Goal: Connect with others: Connect with others

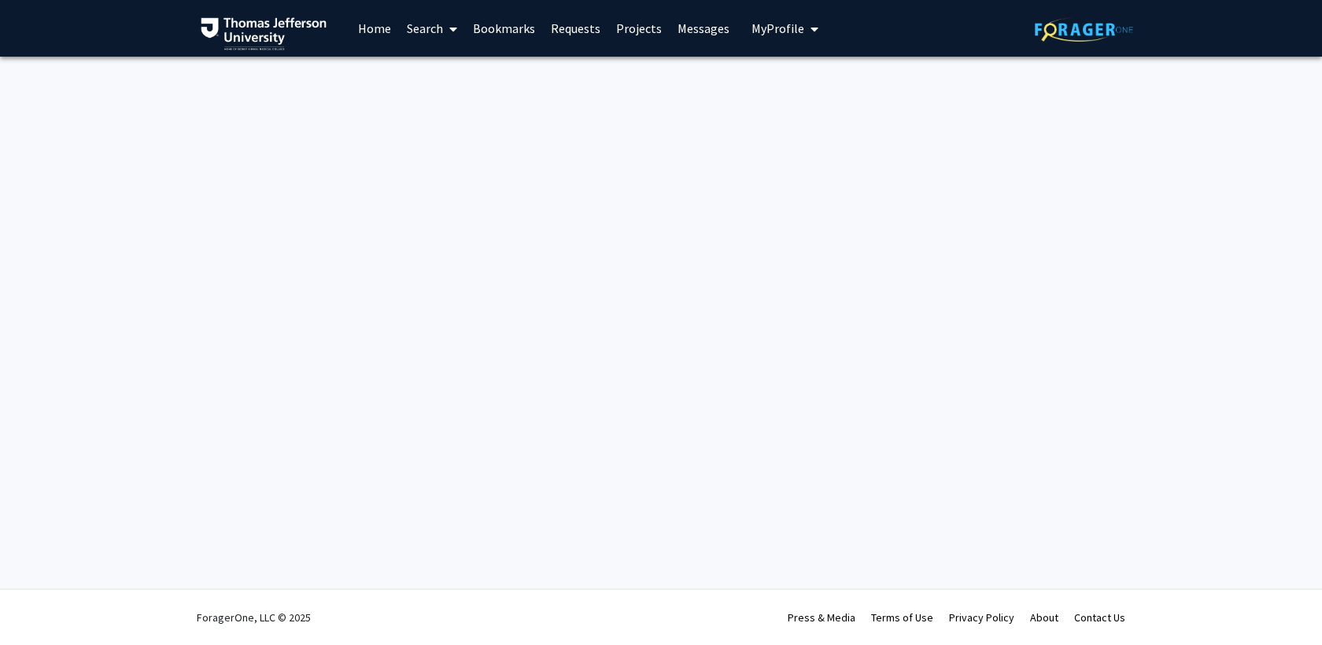
click at [708, 23] on link "Messages" at bounding box center [704, 28] width 68 height 55
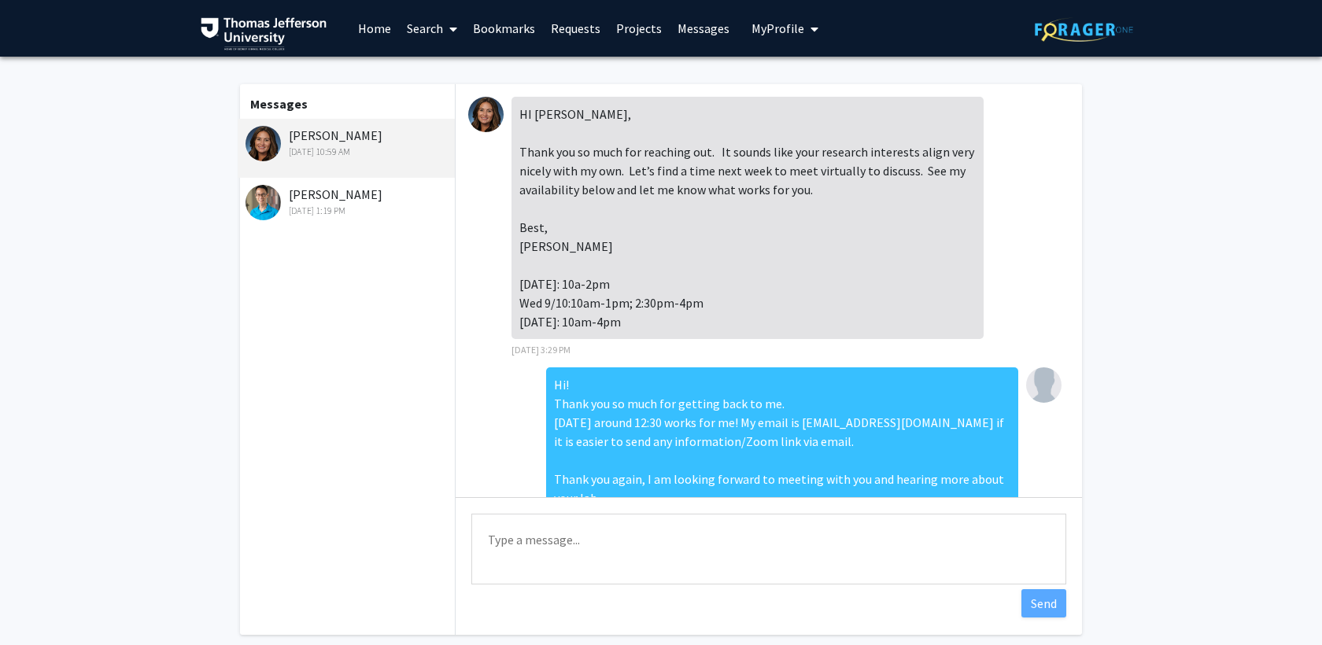
scroll to position [311, 0]
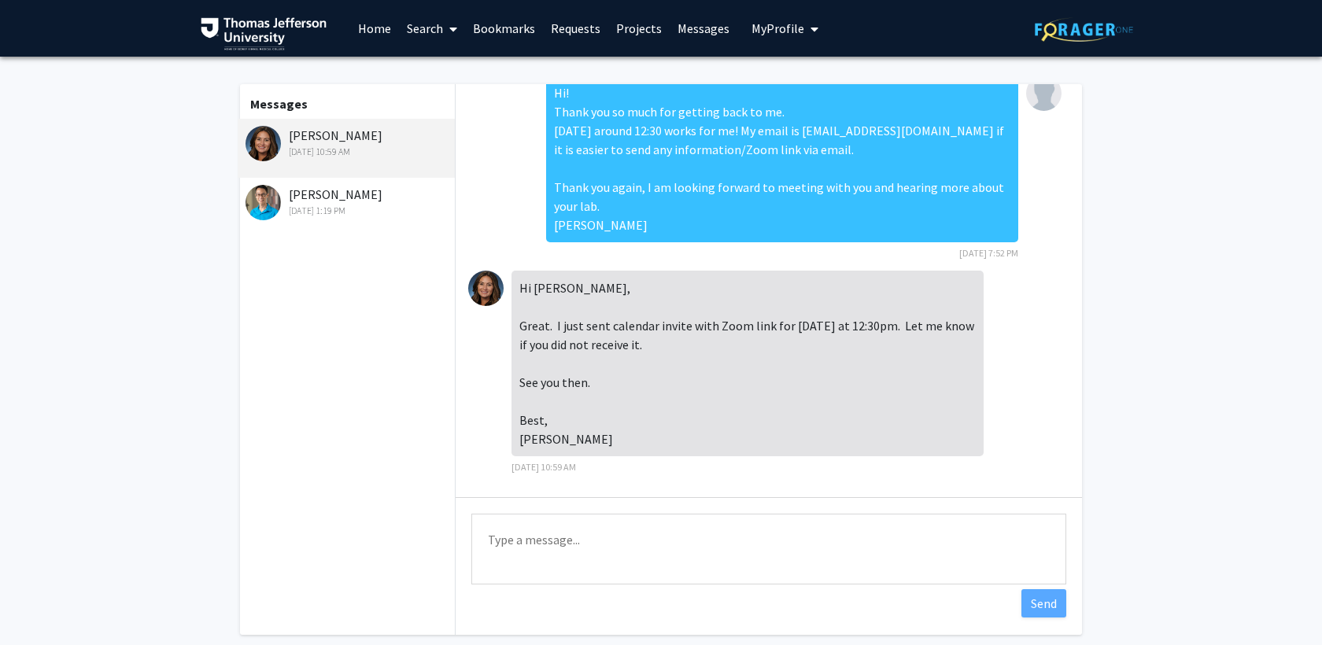
click at [308, 197] on div "Aaron Wong Sep 2, 2025 1:19 PM" at bounding box center [347, 201] width 205 height 33
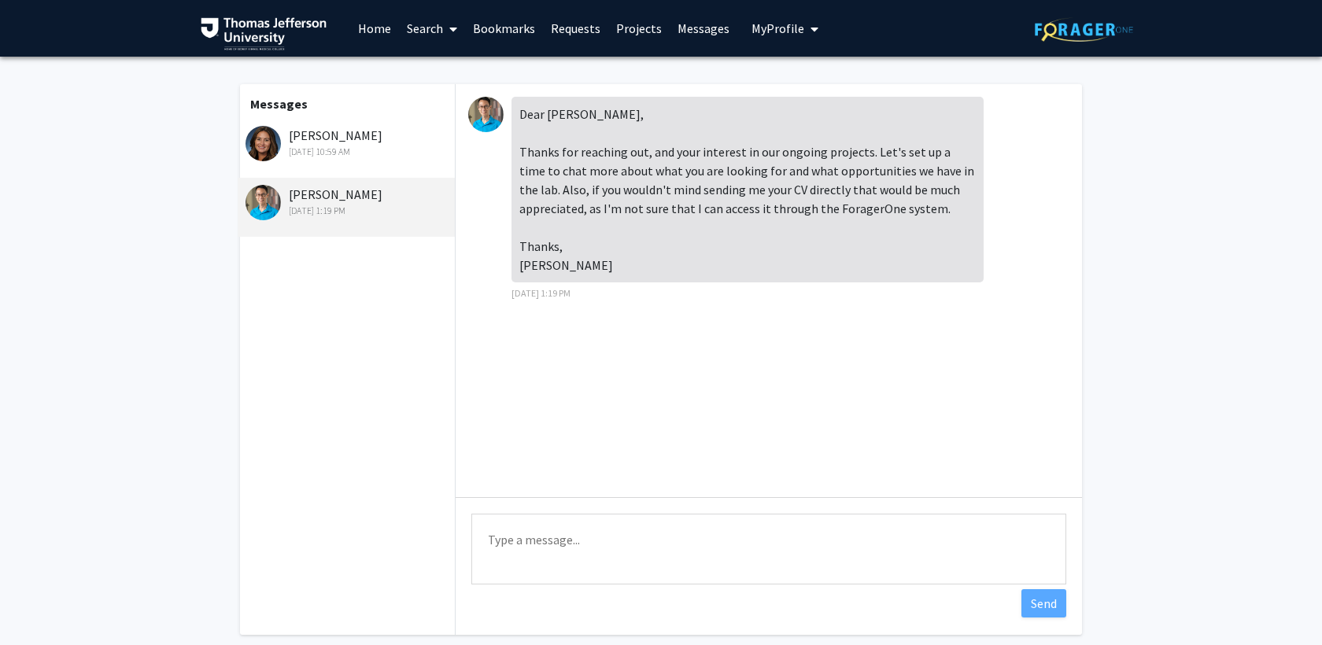
click at [540, 113] on div "Dear Samantha, Thanks for reaching out, and your interest in our ongoing projec…" at bounding box center [747, 190] width 472 height 186
click at [487, 113] on img at bounding box center [485, 114] width 35 height 35
click at [506, 27] on link "Bookmarks" at bounding box center [504, 28] width 78 height 55
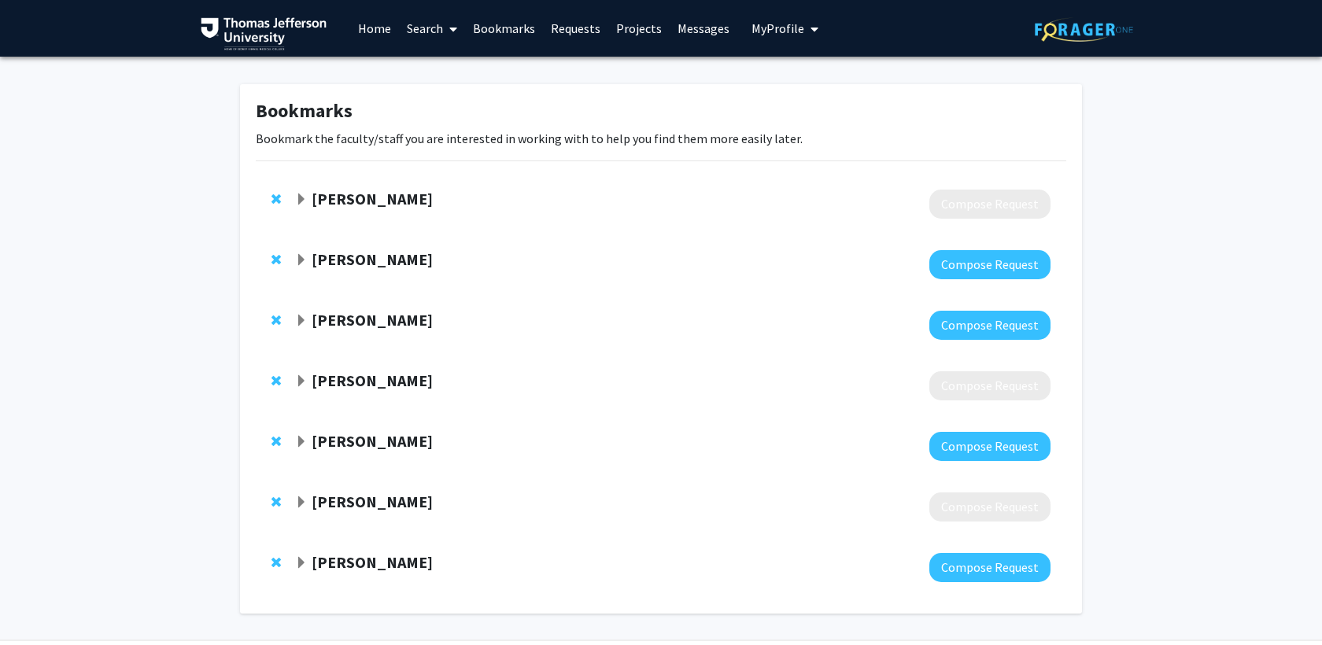
click at [308, 567] on div "[PERSON_NAME]" at bounding box center [465, 563] width 340 height 20
click at [295, 563] on span "Expand Aaron Wong Bookmark" at bounding box center [301, 563] width 13 height 13
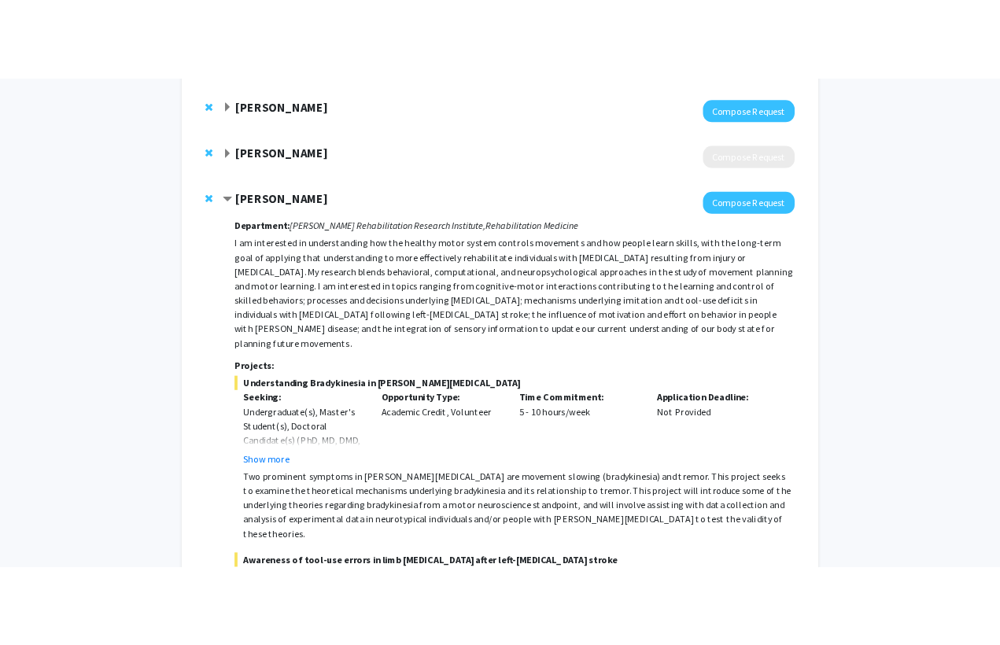
scroll to position [606, 0]
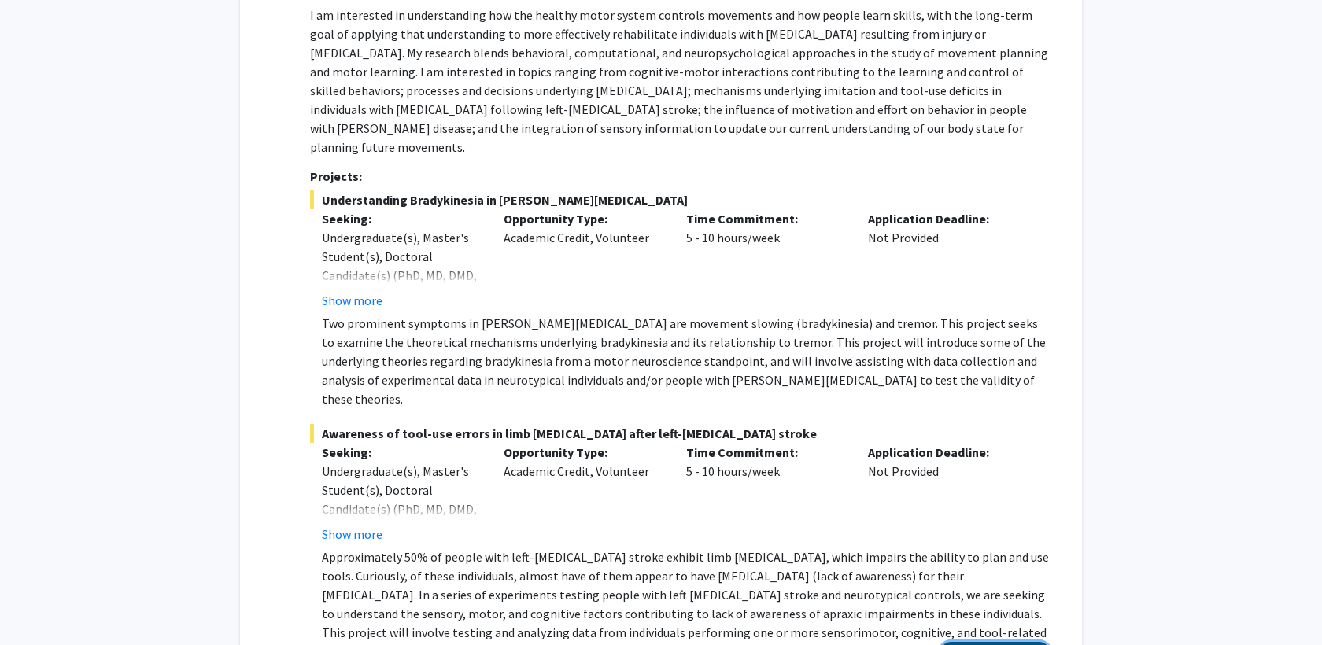
click at [975, 642] on button "View Full Profile" at bounding box center [994, 656] width 111 height 29
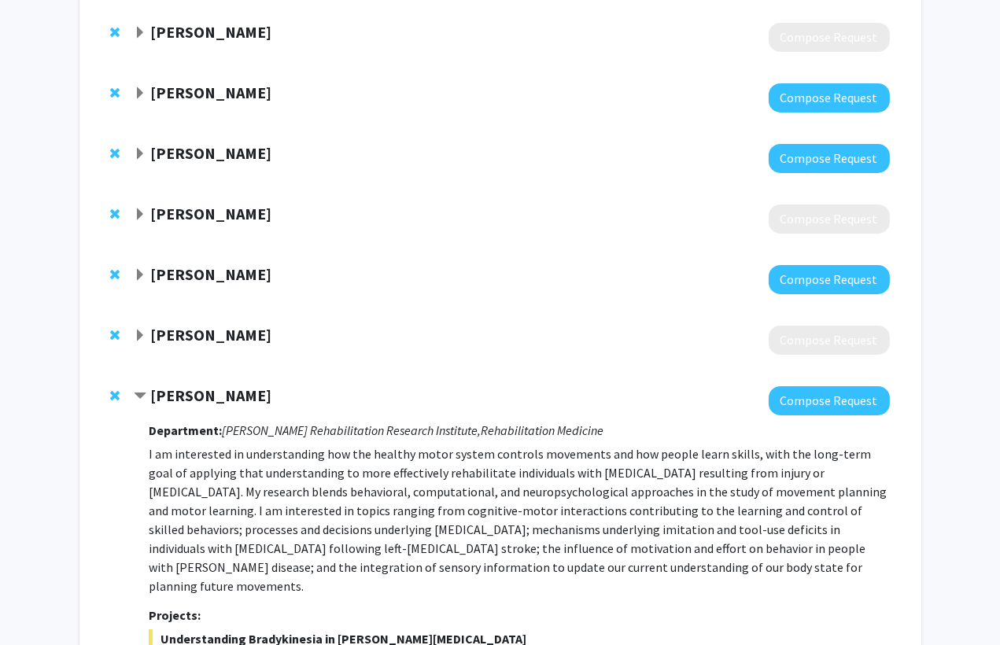
scroll to position [17, 0]
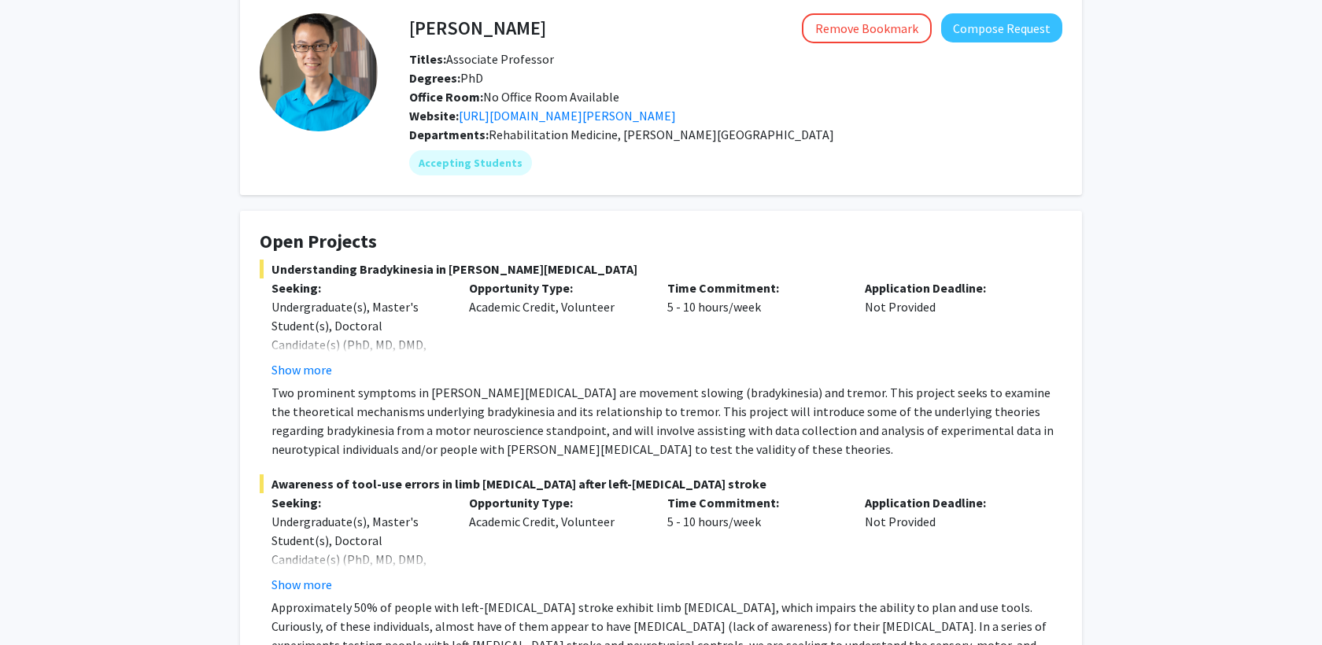
scroll to position [76, 0]
click at [288, 367] on button "Show more" at bounding box center [301, 368] width 61 height 19
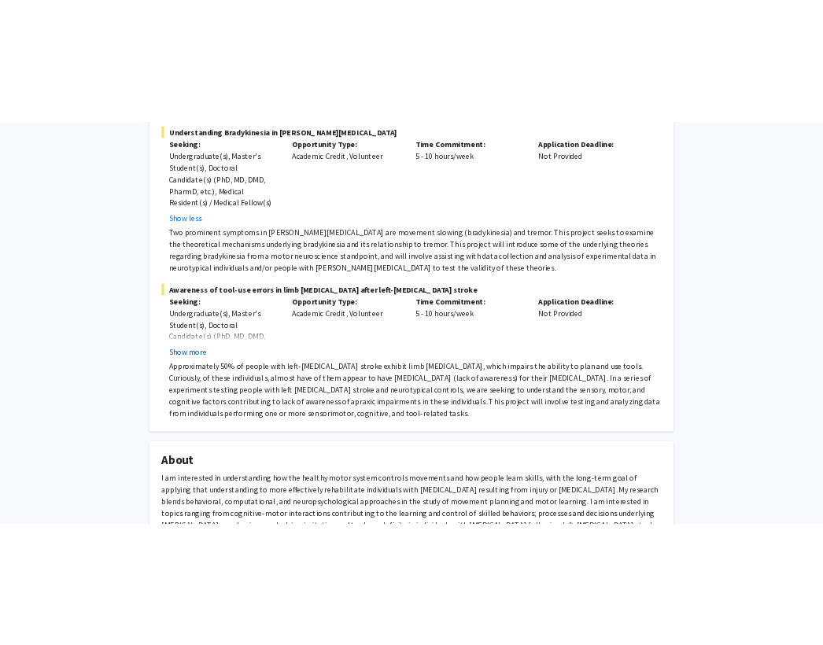
scroll to position [323, 0]
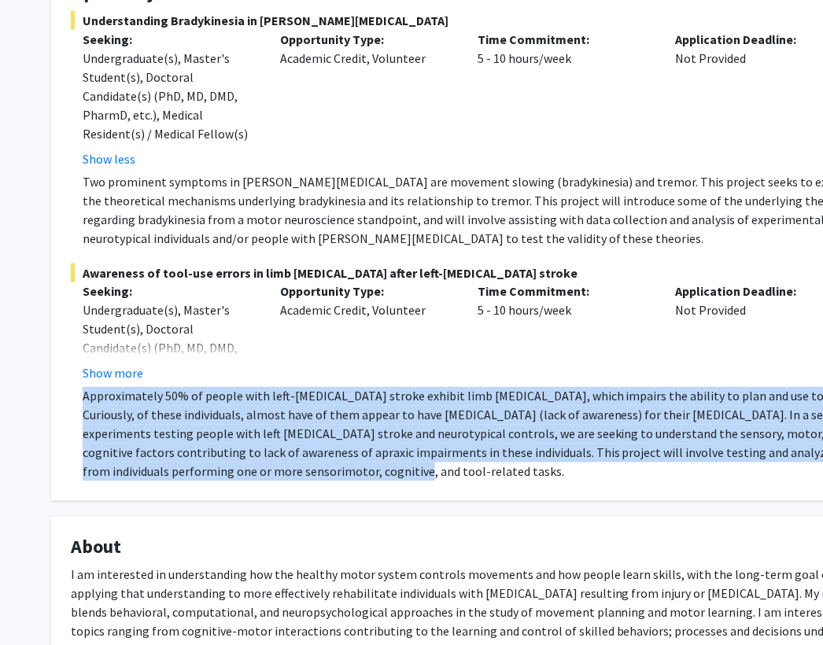
copy p "Approximately 50% of people with left-[MEDICAL_DATA] stroke exhibit limb [MEDIC…"
drag, startPoint x: 270, startPoint y: 470, endPoint x: 83, endPoint y: 393, distance: 202.2
click at [83, 393] on p "Approximately 50% of people with left-[MEDICAL_DATA] stroke exhibit limb [MEDIC…" at bounding box center [478, 434] width 791 height 94
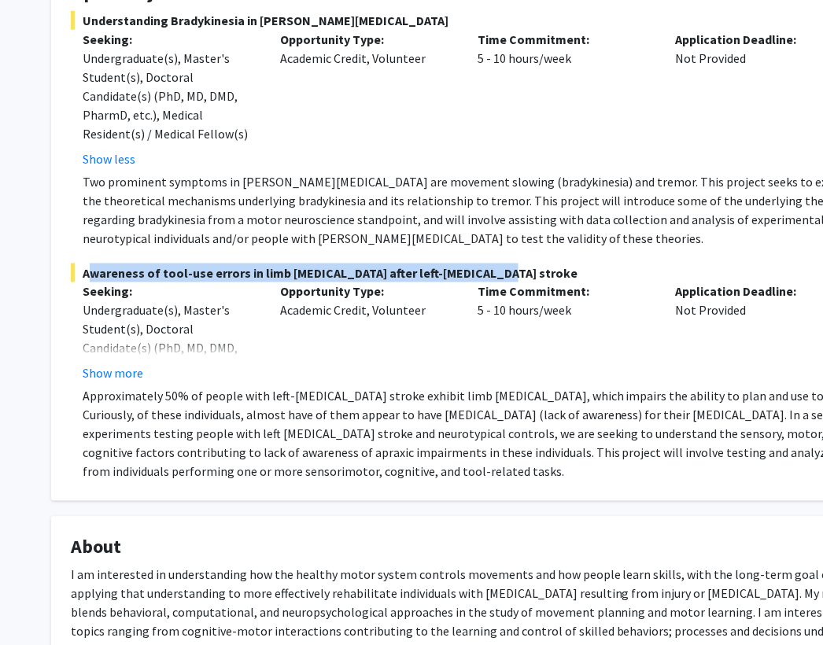
copy span "Awareness of tool-use errors in limb [MEDICAL_DATA] after left-[MEDICAL_DATA] s…"
drag, startPoint x: 81, startPoint y: 271, endPoint x: 488, endPoint y: 275, distance: 406.8
click at [488, 275] on span "Awareness of tool-use errors in limb [MEDICAL_DATA] after left-[MEDICAL_DATA] s…" at bounding box center [472, 273] width 803 height 19
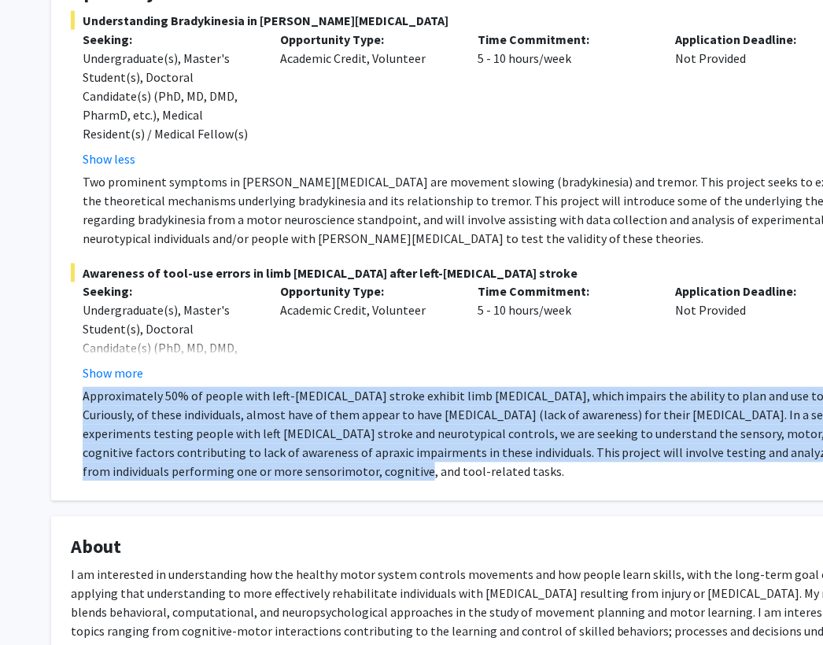
copy p "Approximately 50% of people with left-[MEDICAL_DATA] stroke exhibit limb [MEDIC…"
drag, startPoint x: 263, startPoint y: 471, endPoint x: 76, endPoint y: 395, distance: 201.5
click at [76, 395] on fg-read-more "Approximately 50% of people with left-[MEDICAL_DATA] stroke exhibit limb [MEDIC…" at bounding box center [472, 434] width 803 height 94
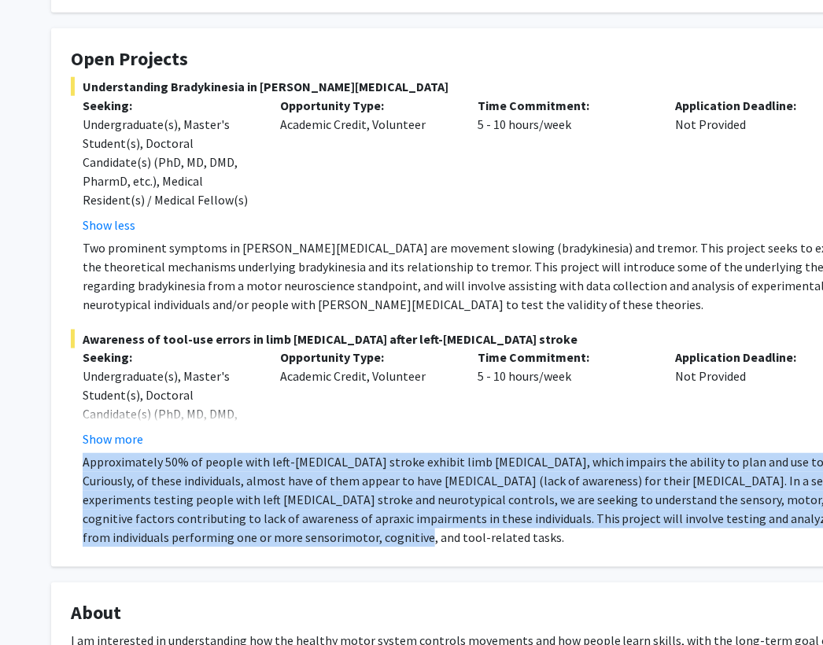
scroll to position [234, 0]
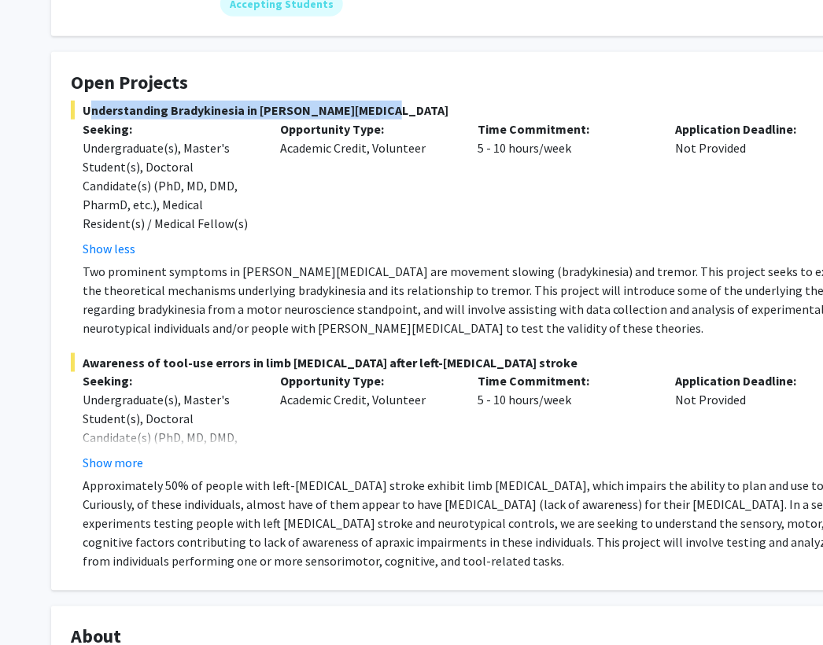
copy span "Understanding Bradykinesia in [PERSON_NAME][MEDICAL_DATA]"
drag, startPoint x: 365, startPoint y: 111, endPoint x: 78, endPoint y: 109, distance: 287.2
click at [78, 109] on span "Understanding Bradykinesia in [PERSON_NAME][MEDICAL_DATA]" at bounding box center [472, 110] width 803 height 19
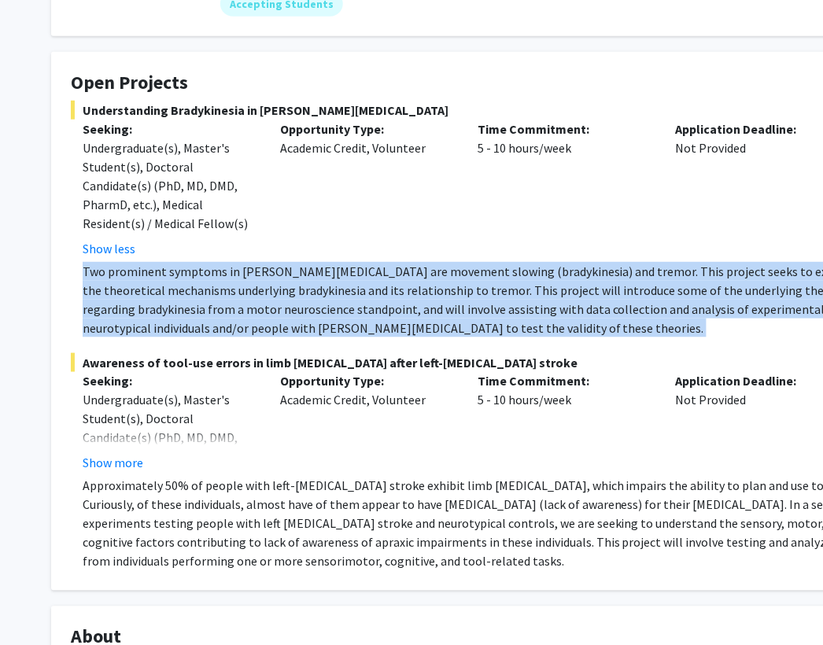
drag, startPoint x: 77, startPoint y: 266, endPoint x: 526, endPoint y: 336, distance: 454.7
click at [526, 336] on fg-project-list "Understanding Bradykinesia in [PERSON_NAME][MEDICAL_DATA] Seeking: Undergraduat…" at bounding box center [472, 336] width 803 height 471
copy p "Two prominent symptoms in [PERSON_NAME][MEDICAL_DATA] are movement slowing (bra…"
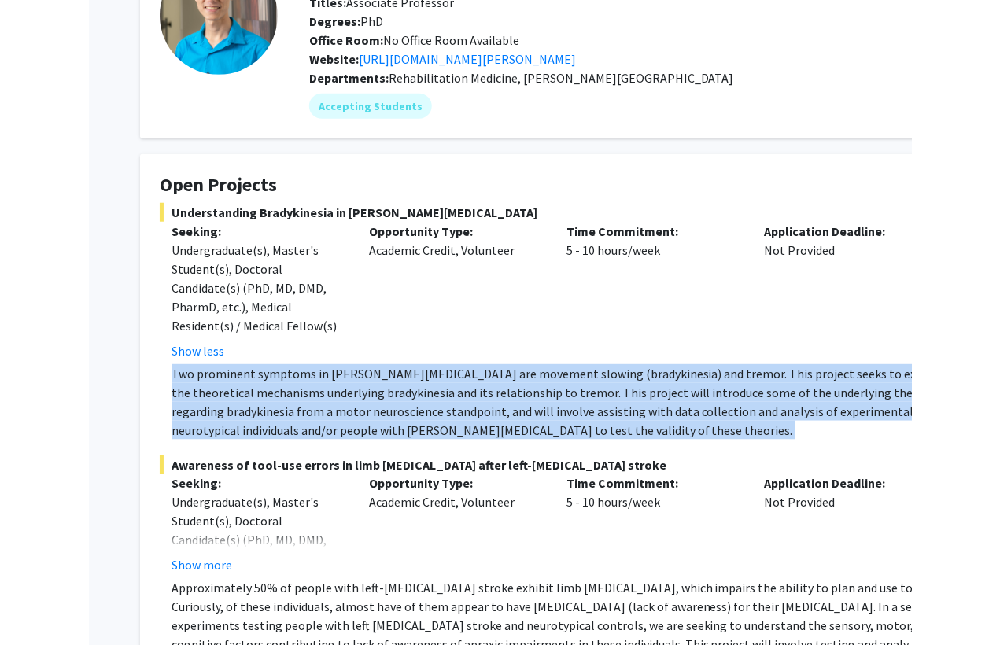
scroll to position [135, 0]
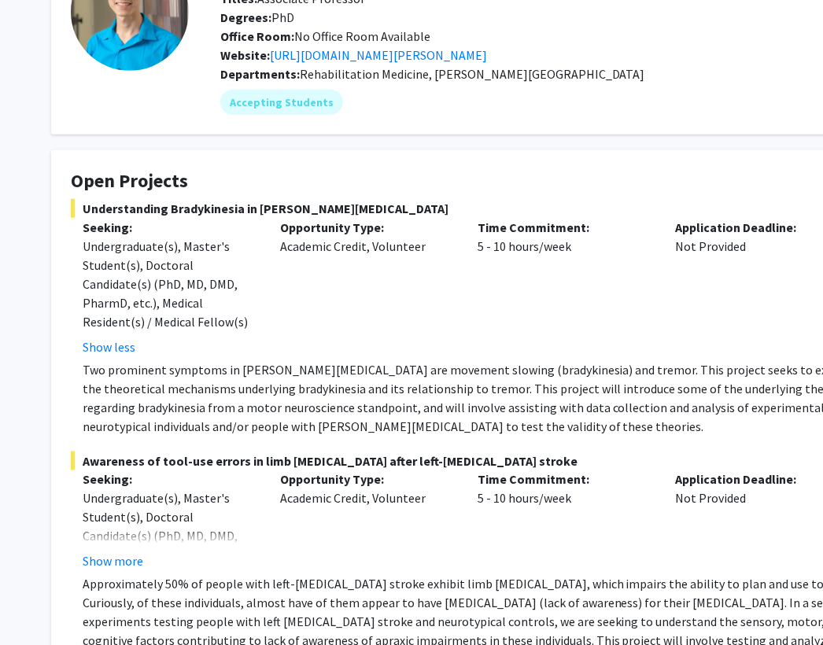
click at [312, 328] on div "Opportunity Type: Academic Credit, Volunteer" at bounding box center [366, 287] width 197 height 138
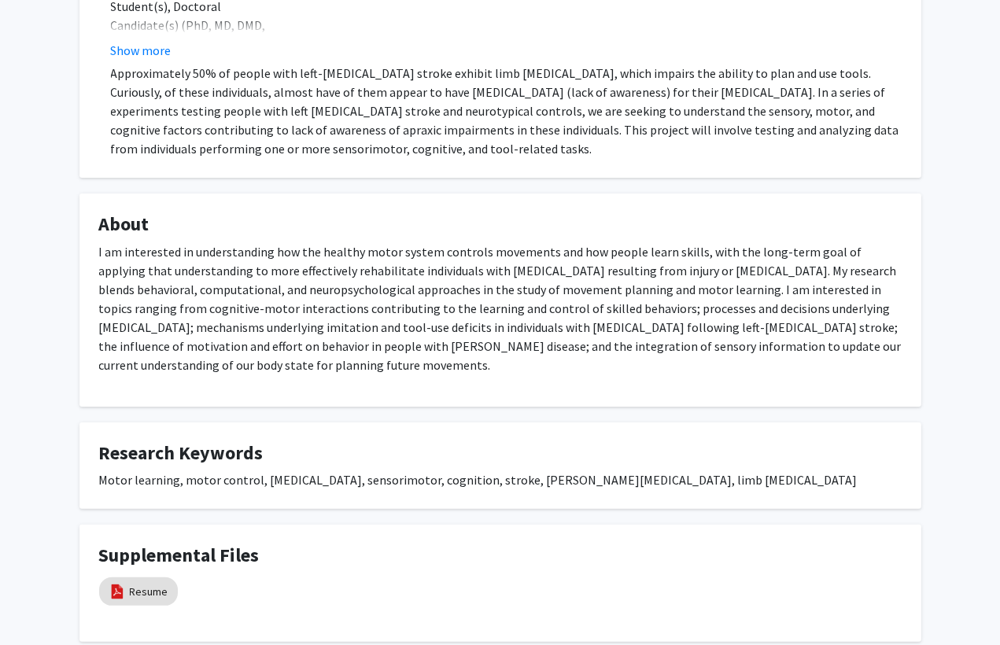
scroll to position [741, 0]
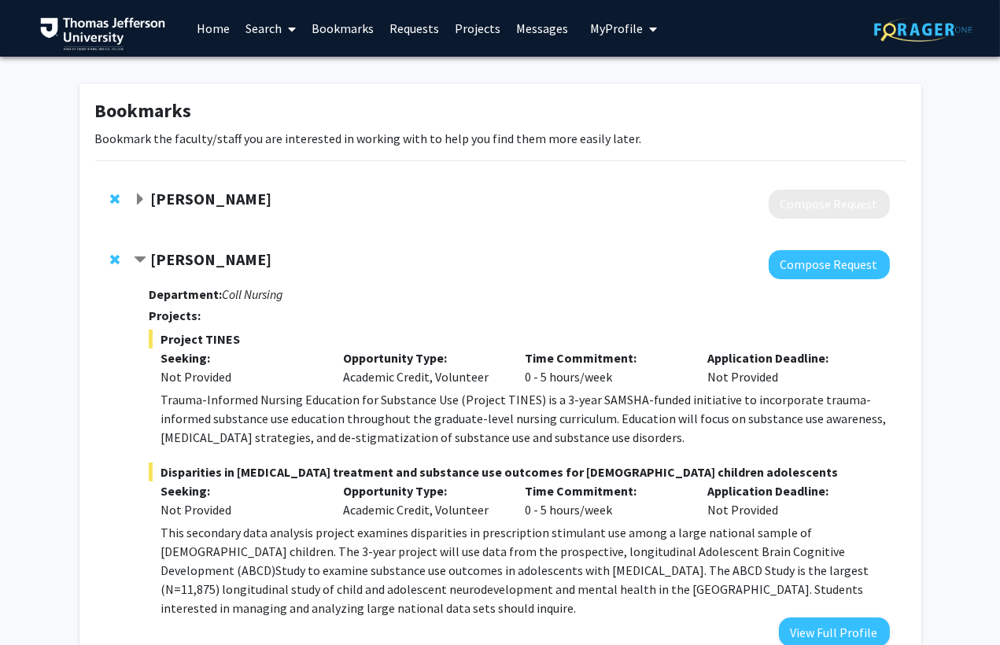
click at [552, 30] on link "Messages" at bounding box center [542, 28] width 68 height 55
click at [527, 26] on link "Messages" at bounding box center [542, 28] width 68 height 55
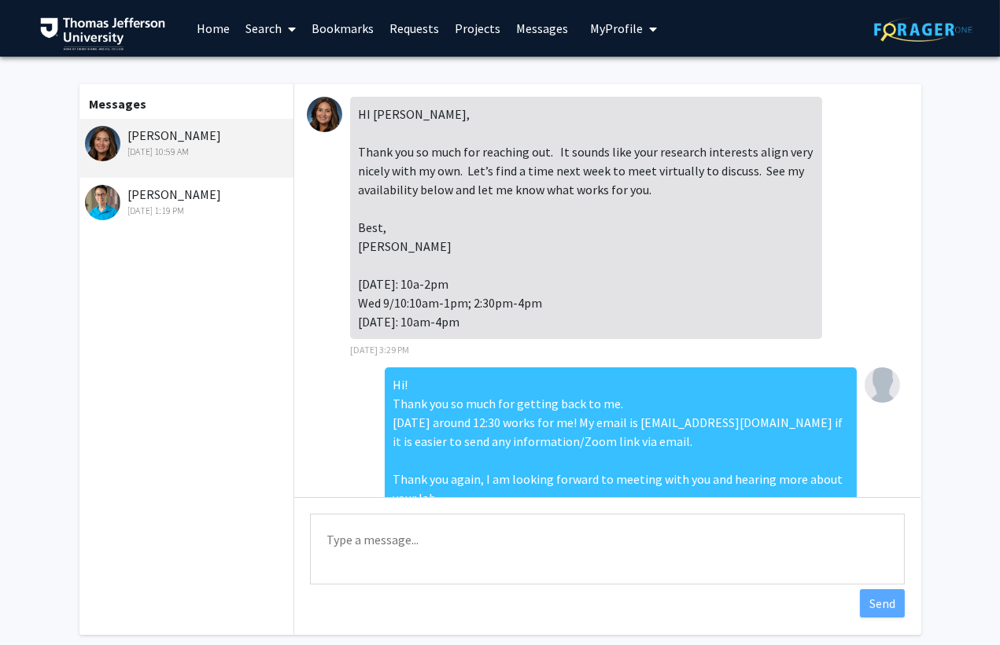
scroll to position [311, 0]
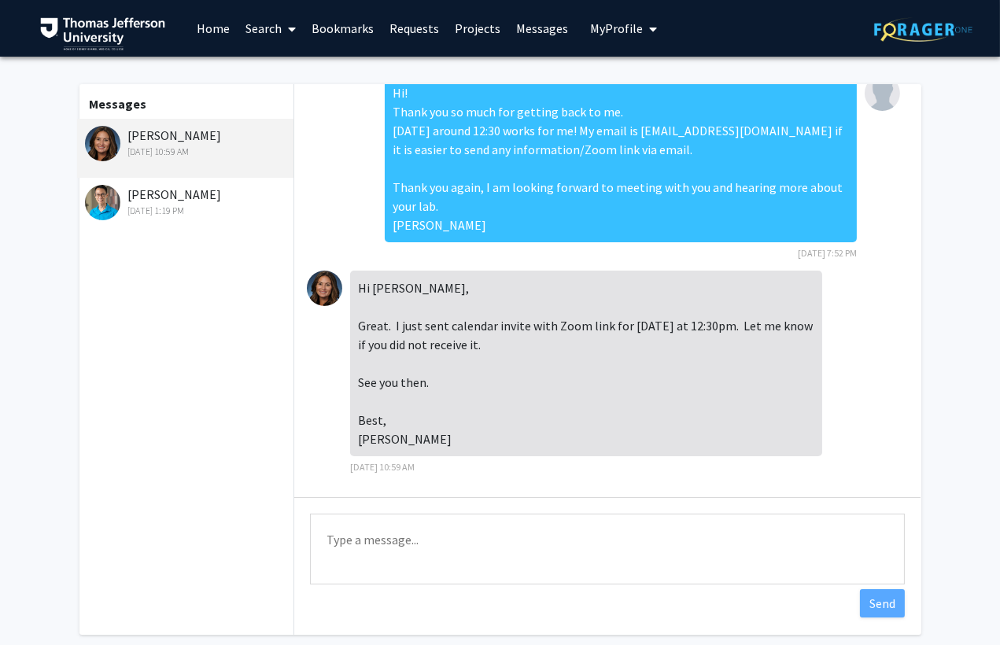
click at [166, 223] on div "Aaron Wong Sep 2, 2025 1:19 PM" at bounding box center [185, 207] width 217 height 59
